Goal: Transaction & Acquisition: Subscribe to service/newsletter

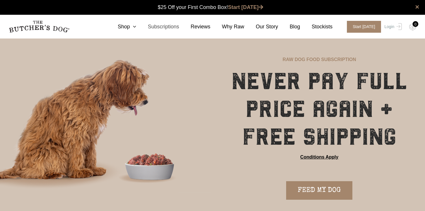
click at [167, 27] on link "Subscriptions" at bounding box center [157, 27] width 43 height 8
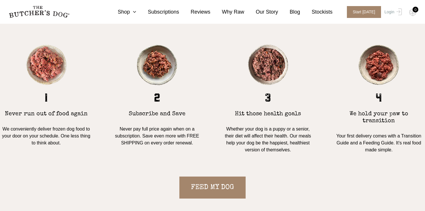
scroll to position [502, 0]
